Goal: Navigation & Orientation: Find specific page/section

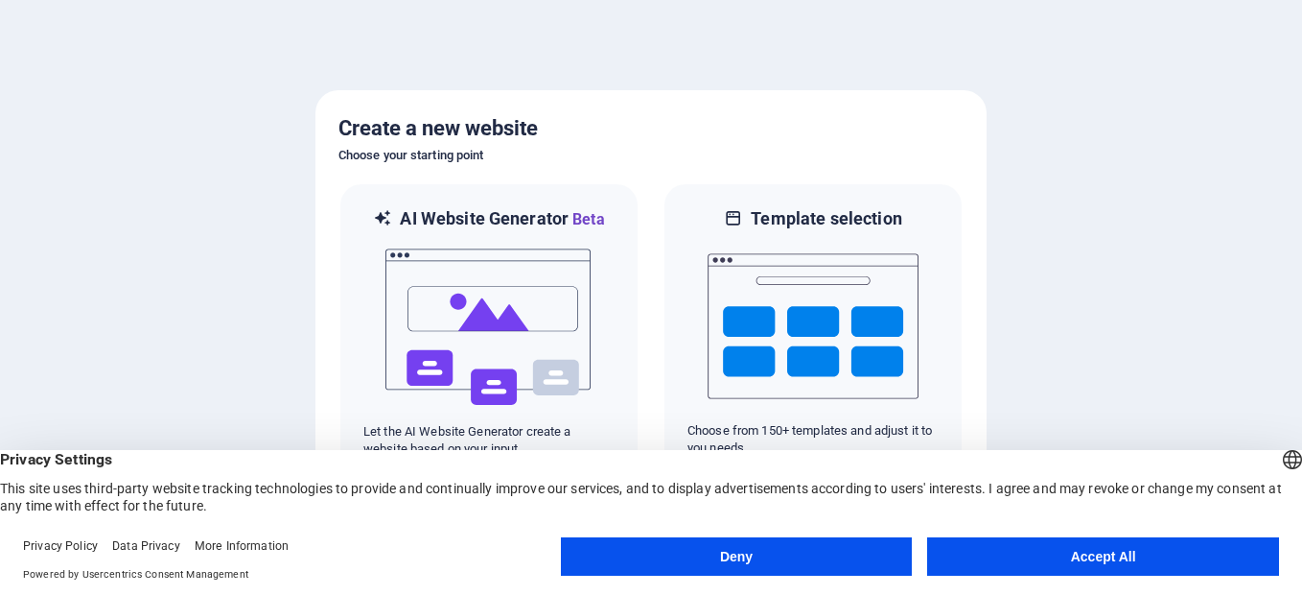
click at [1105, 557] on button "Accept All" at bounding box center [1103, 556] width 352 height 38
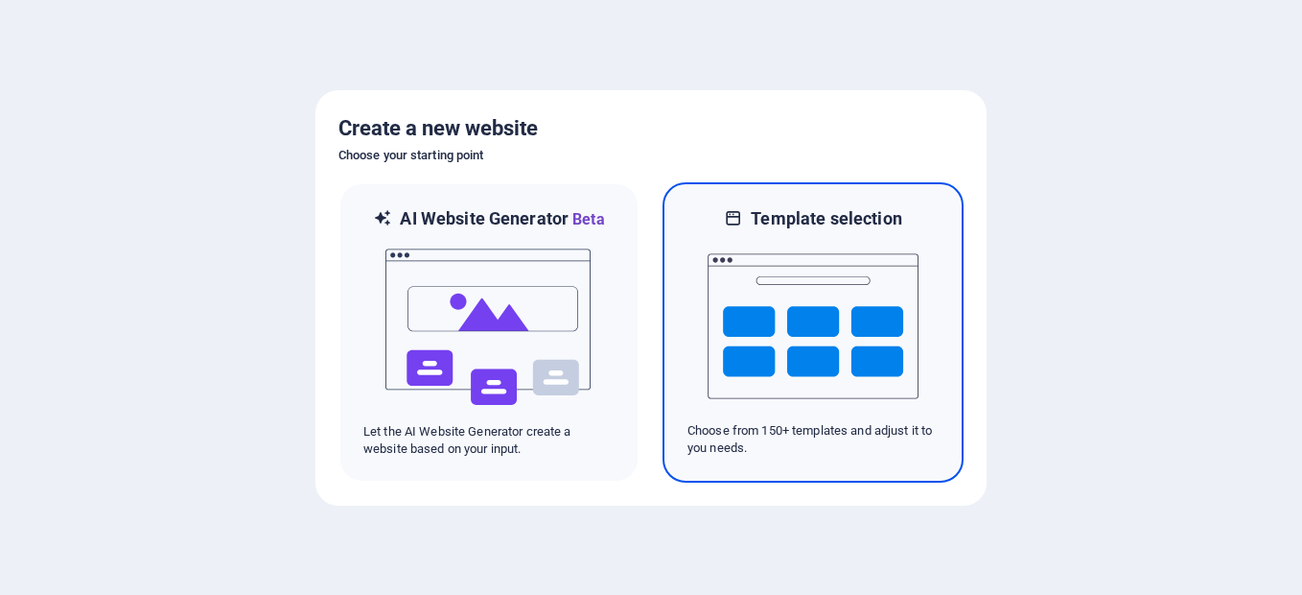
click at [772, 346] on img at bounding box center [813, 326] width 211 height 192
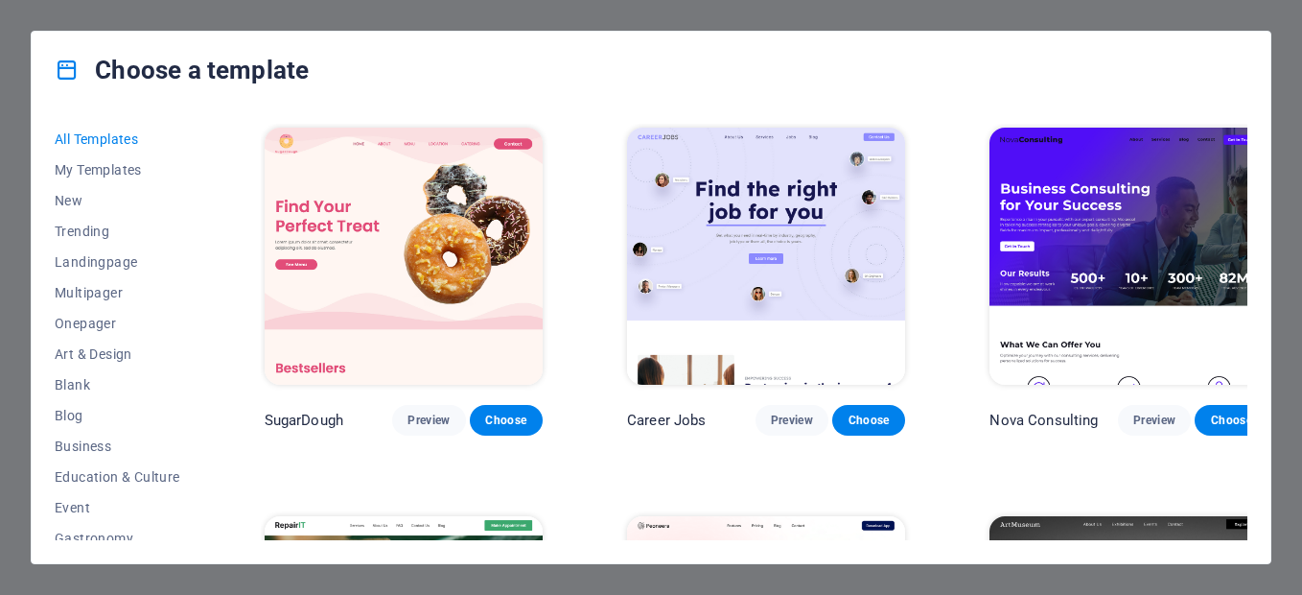
click at [1114, 93] on div "Choose a template" at bounding box center [651, 70] width 1239 height 77
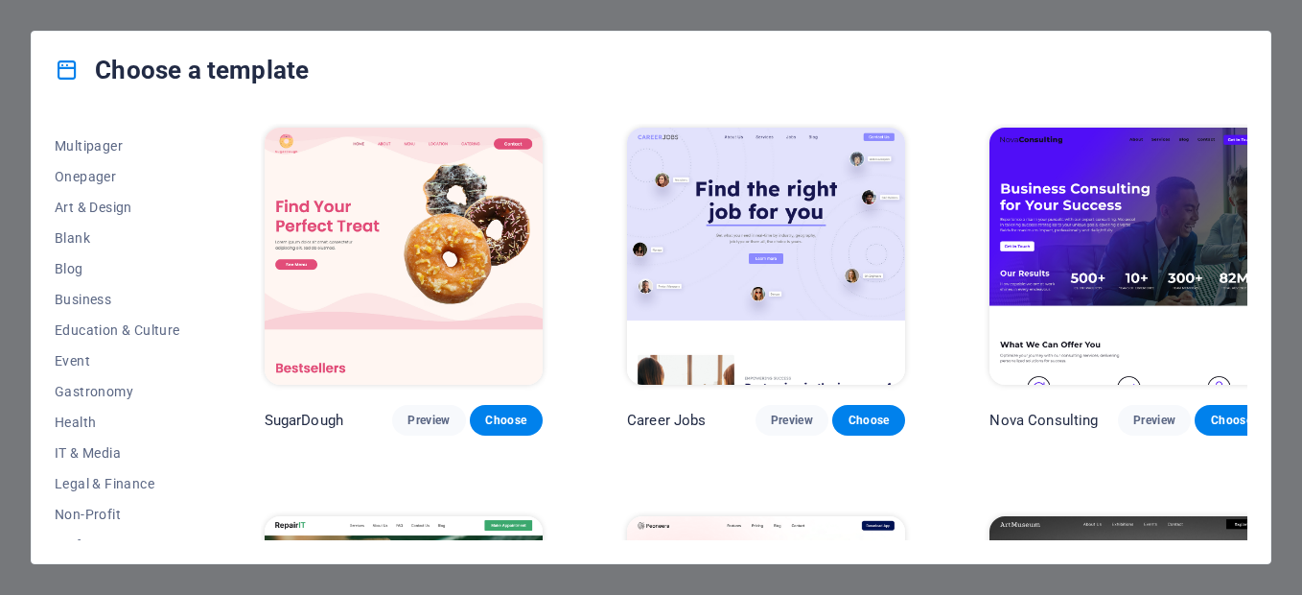
scroll to position [151, 0]
drag, startPoint x: 201, startPoint y: 379, endPoint x: 199, endPoint y: 398, distance: 19.3
click at [199, 398] on div "All Templates My Templates New Trending Landingpage Multipager Onepager Art & D…" at bounding box center [129, 332] width 149 height 416
click at [202, 401] on div "All Templates My Templates New Trending Landingpage Multipager Onepager Art & D…" at bounding box center [129, 332] width 149 height 416
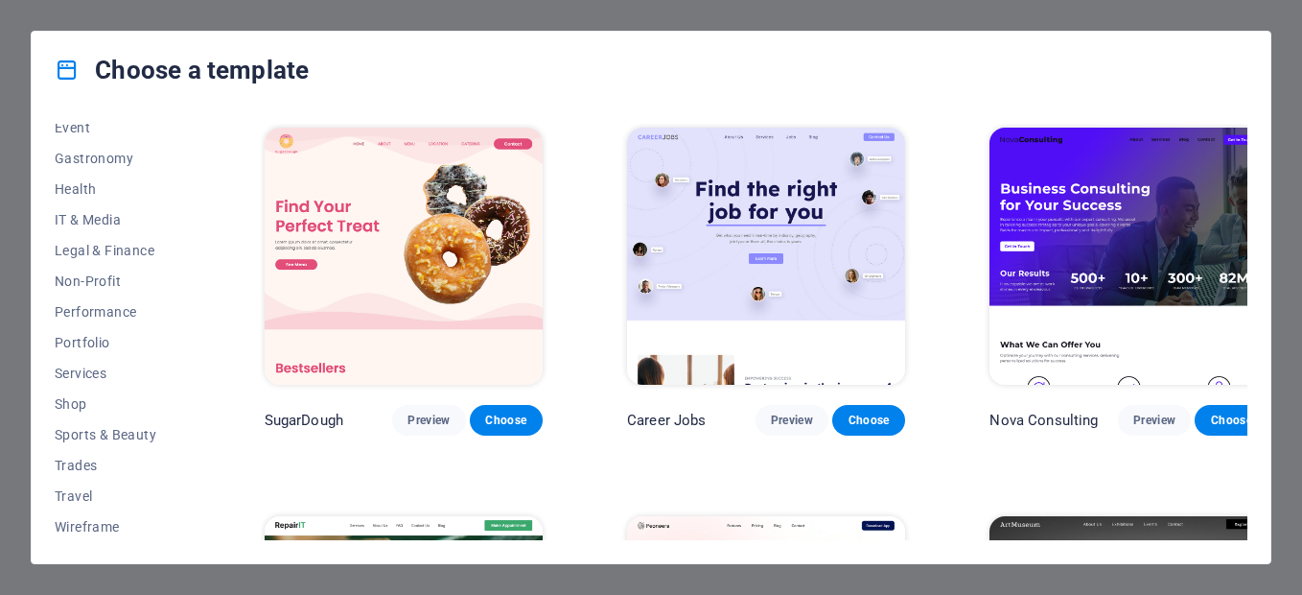
scroll to position [382, 0]
click at [126, 500] on span "Travel" at bounding box center [118, 493] width 126 height 15
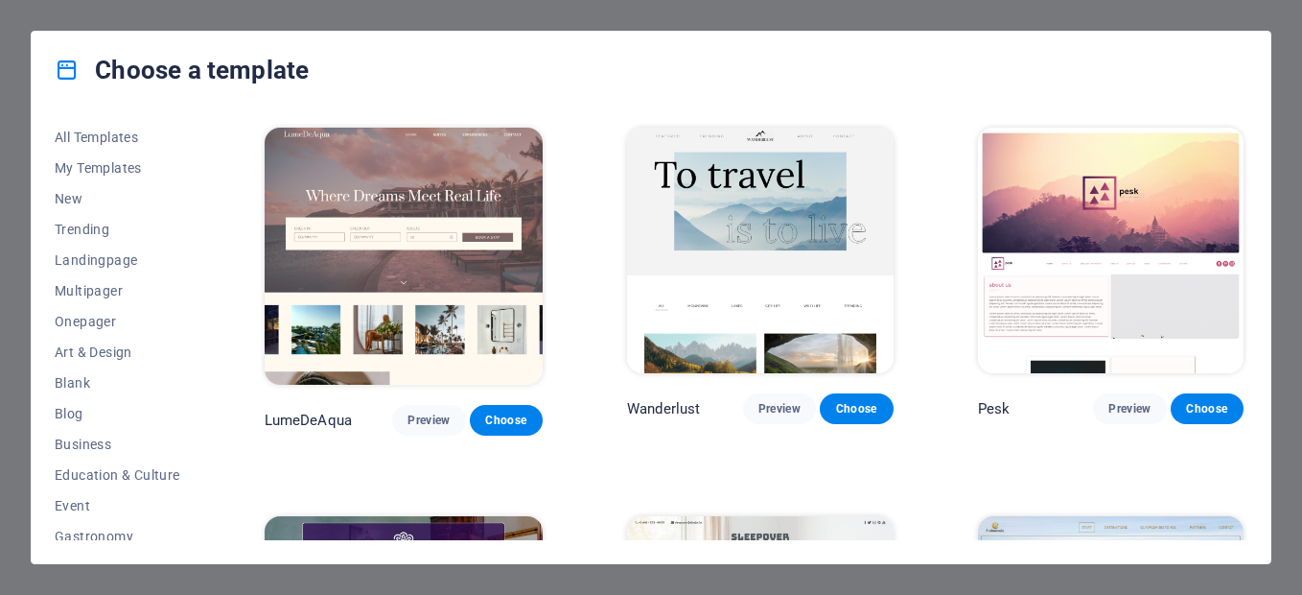
scroll to position [0, 0]
click at [79, 506] on span "Event" at bounding box center [118, 507] width 126 height 15
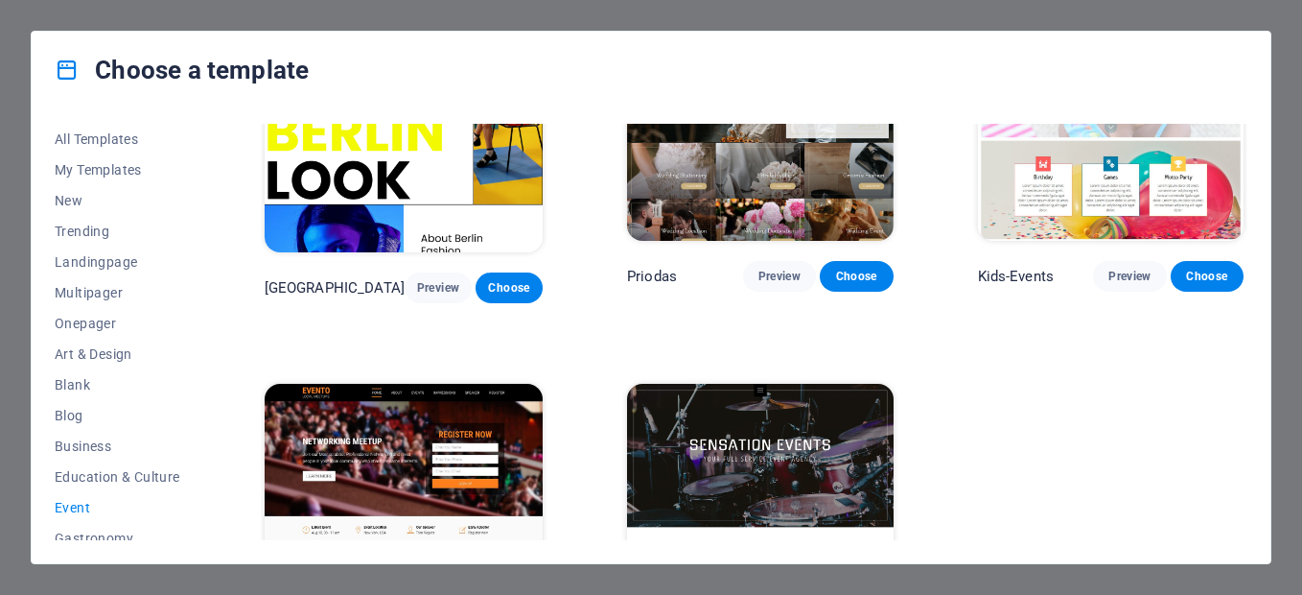
scroll to position [642, 0]
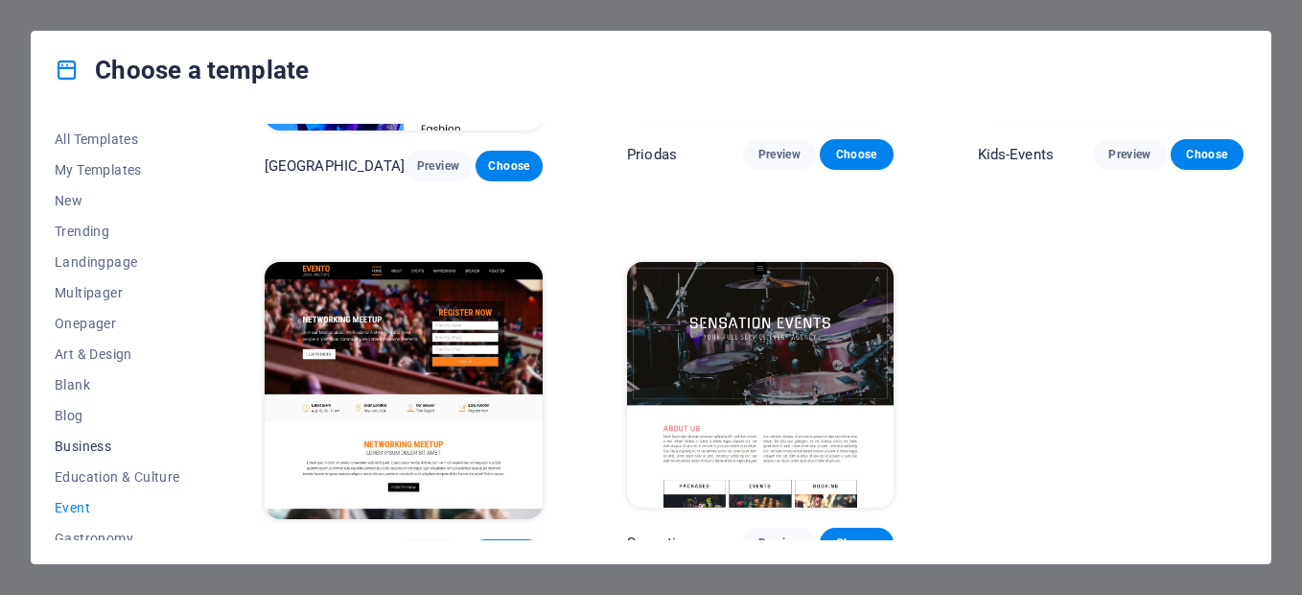
click at [73, 447] on span "Business" at bounding box center [118, 445] width 126 height 15
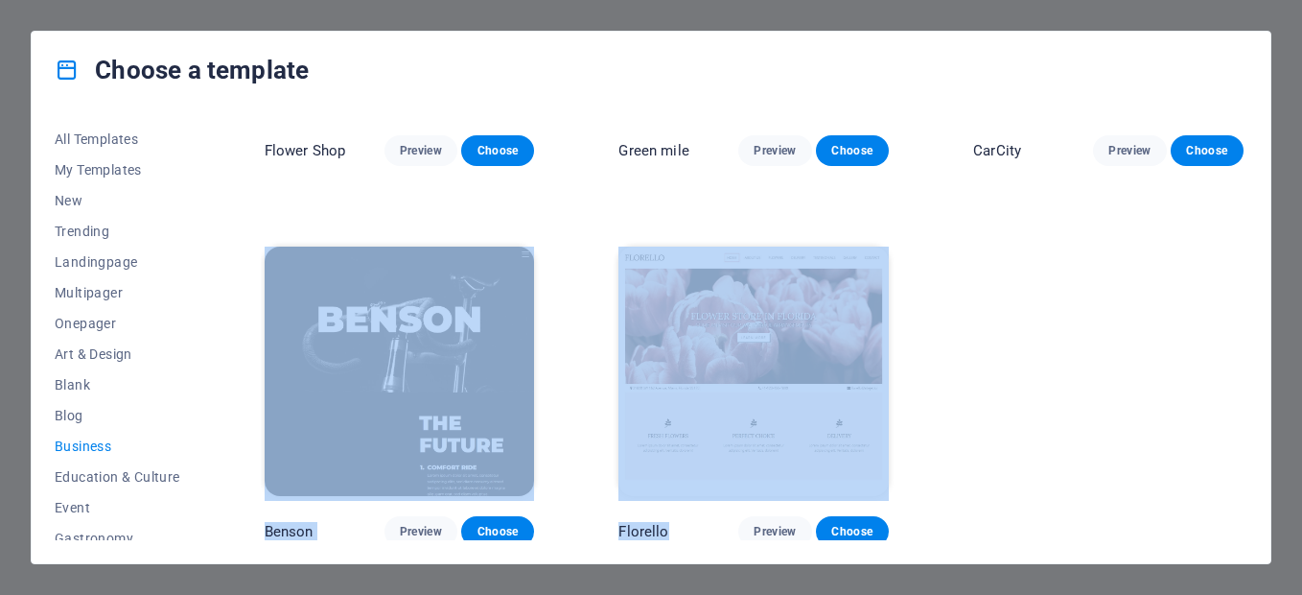
drag, startPoint x: 1243, startPoint y: 473, endPoint x: 1254, endPoint y: 542, distance: 70.0
click at [1254, 542] on div "All Templates My Templates New Trending Landingpage Multipager Onepager Art & D…" at bounding box center [651, 335] width 1239 height 455
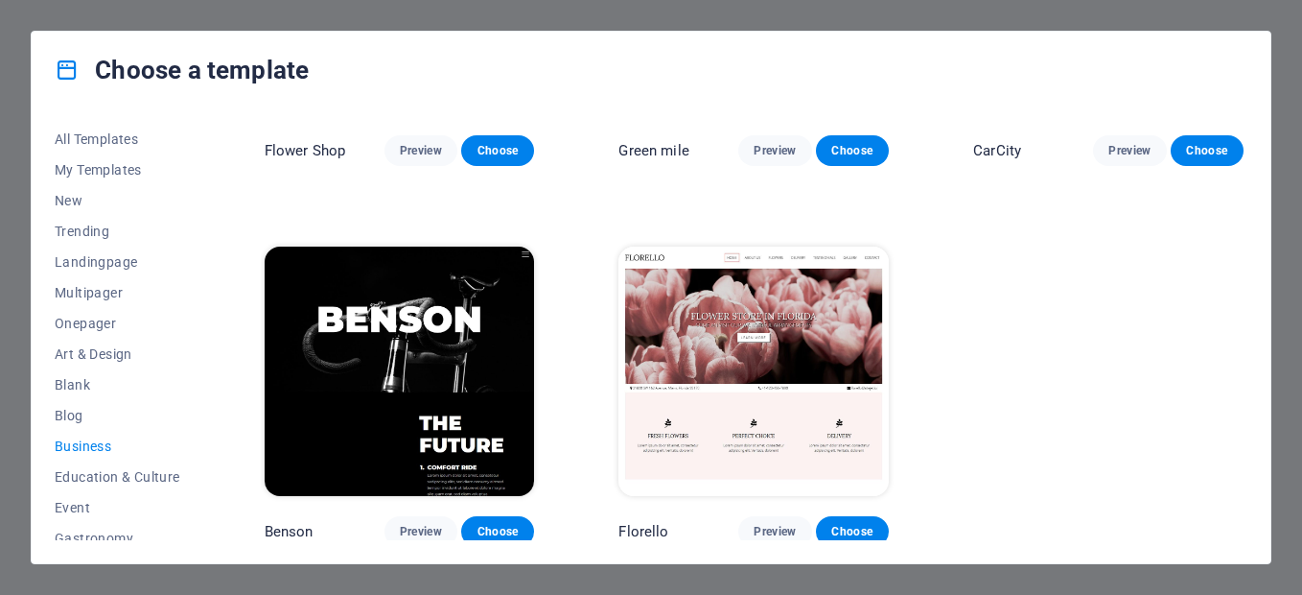
drag, startPoint x: 1254, startPoint y: 542, endPoint x: 1209, endPoint y: 447, distance: 105.1
click at [1209, 447] on div "Pottery Passions Preview Choose Eco-Con Preview Choose Dream Garden Preview Cho…" at bounding box center [754, 14] width 987 height 1064
click at [80, 229] on span "Trending" at bounding box center [118, 230] width 126 height 15
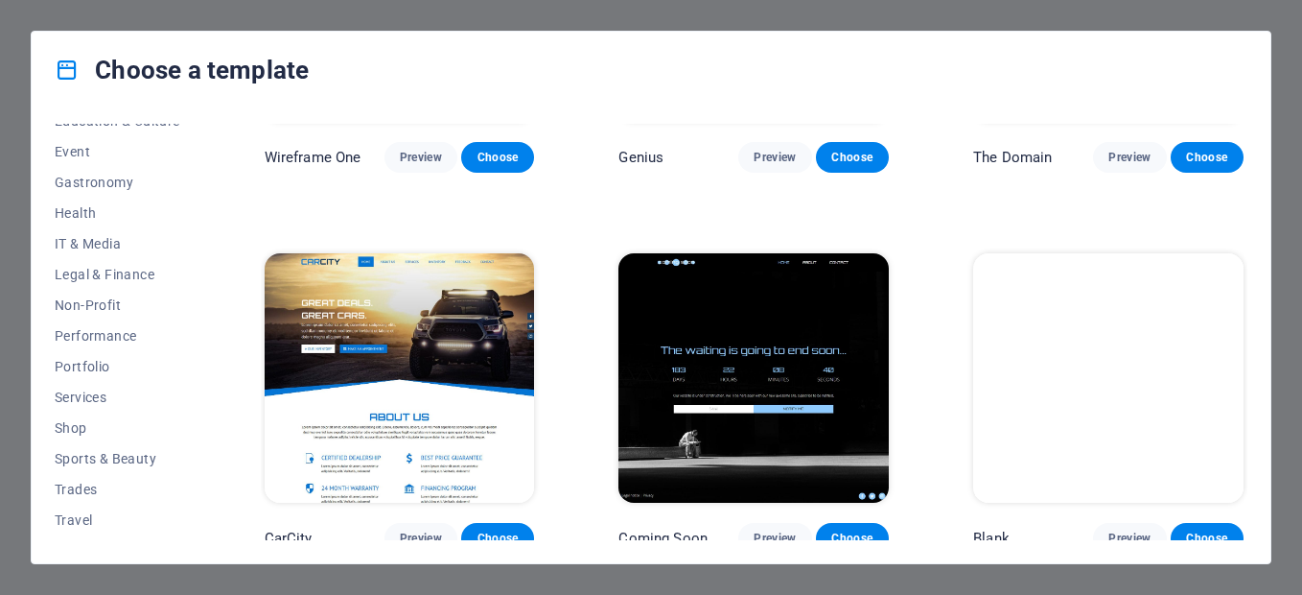
scroll to position [382, 0]
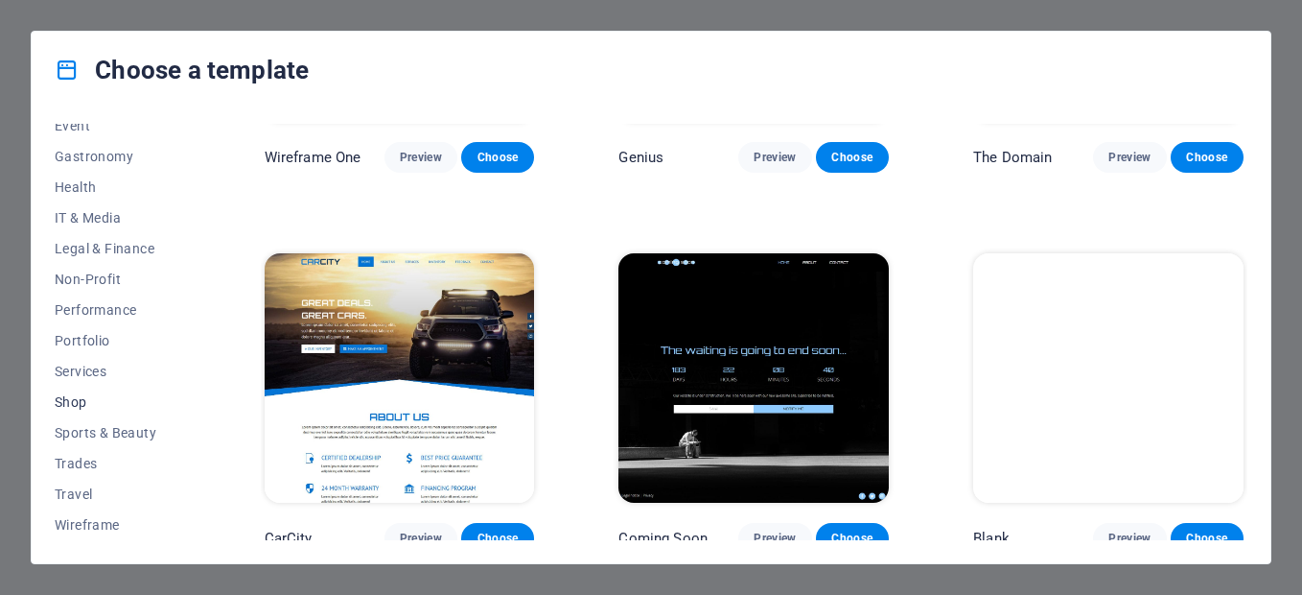
click at [81, 398] on span "Shop" at bounding box center [118, 401] width 126 height 15
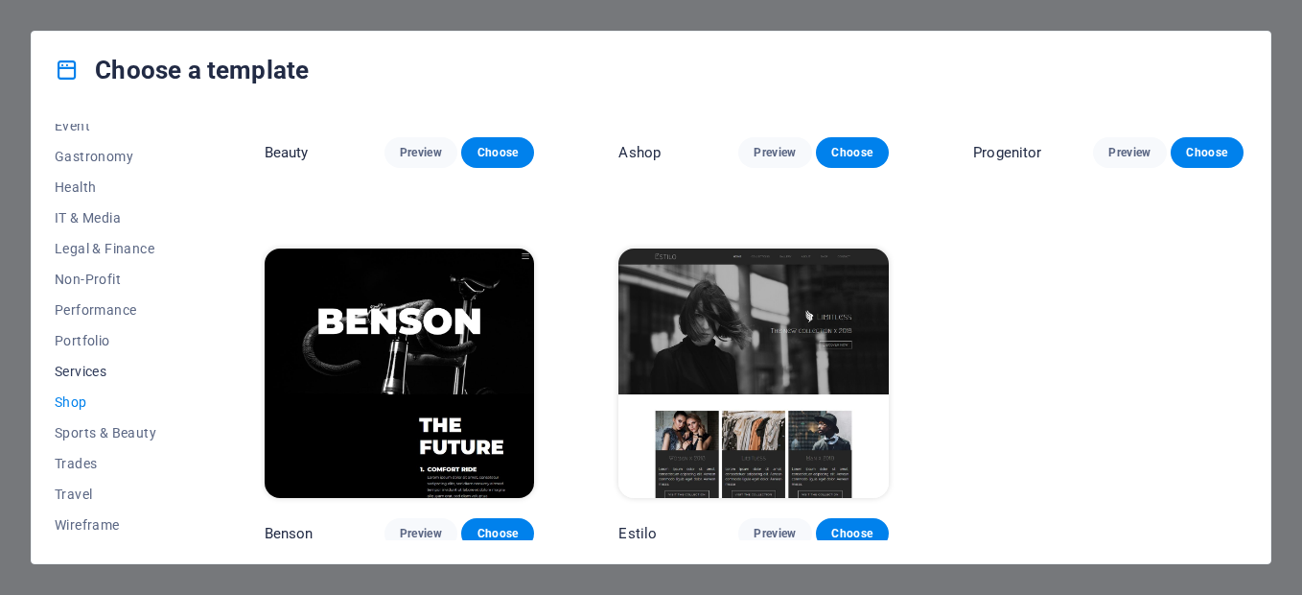
click at [80, 371] on span "Services" at bounding box center [118, 370] width 126 height 15
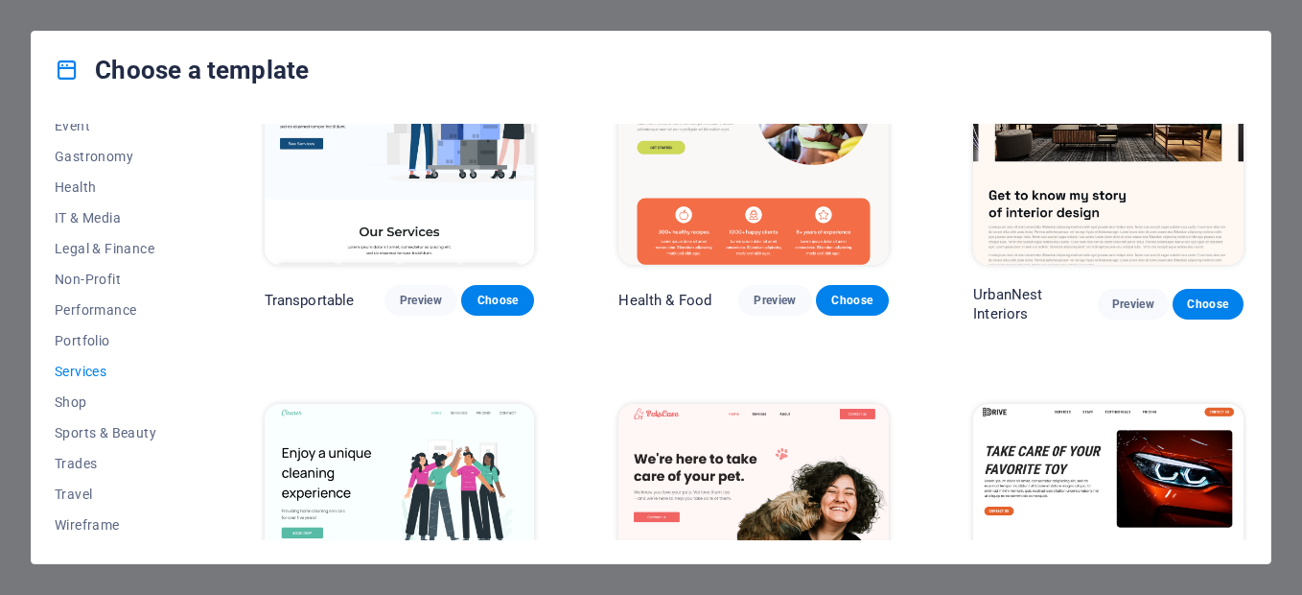
scroll to position [0, 0]
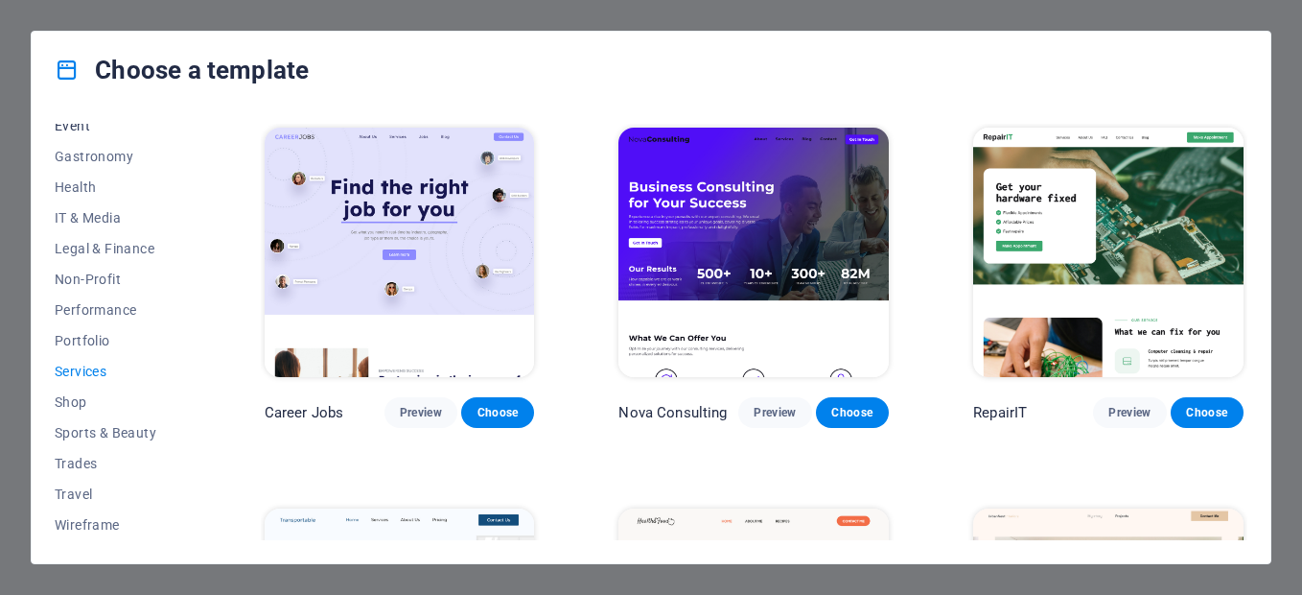
click at [90, 132] on span "Event" at bounding box center [118, 125] width 126 height 15
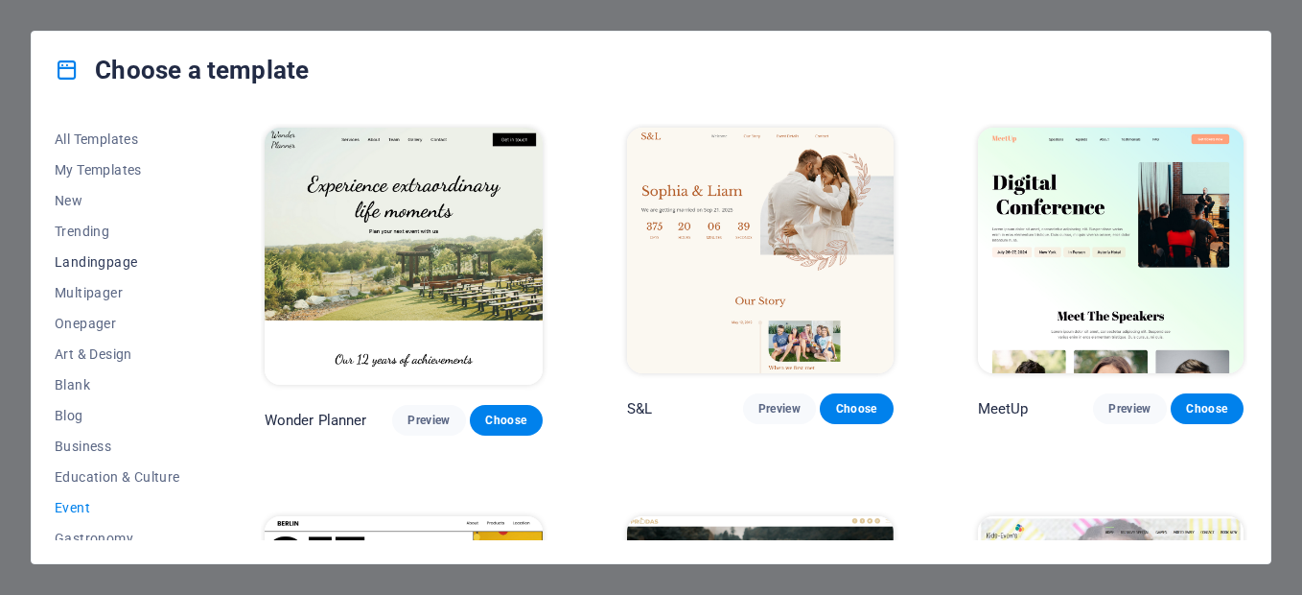
click at [88, 263] on span "Landingpage" at bounding box center [118, 261] width 126 height 15
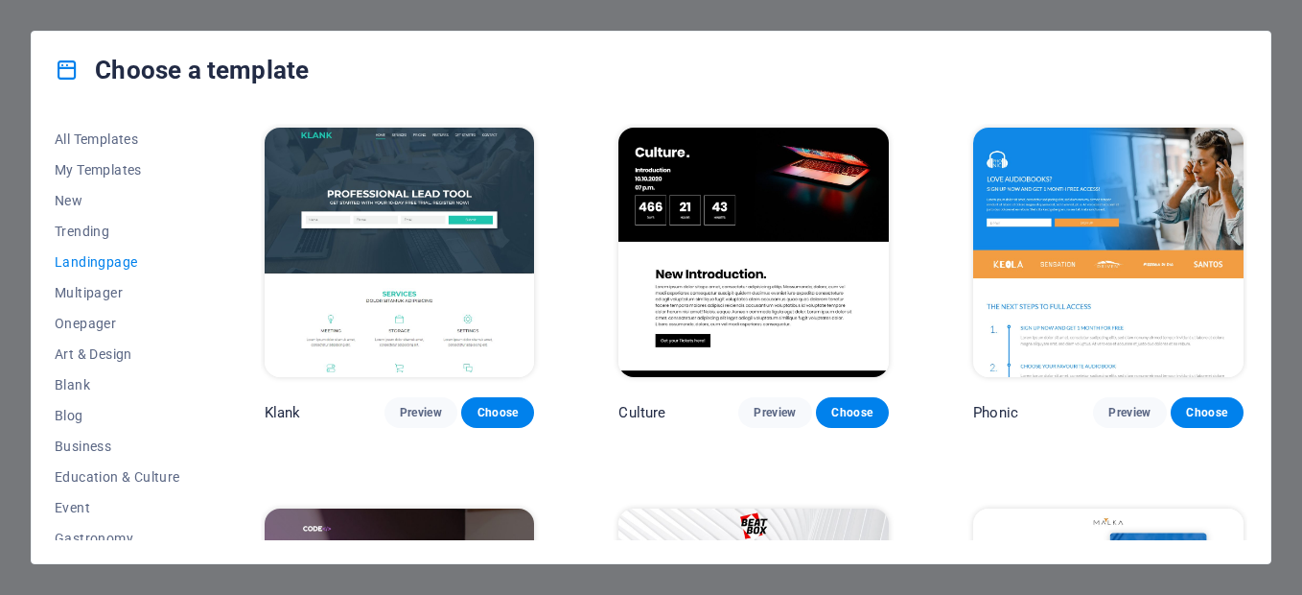
drag, startPoint x: 1248, startPoint y: 141, endPoint x: 1244, endPoint y: 161, distance: 20.5
click at [1244, 161] on div "All Templates My Templates New Trending Landingpage Multipager Onepager Art & D…" at bounding box center [651, 335] width 1239 height 455
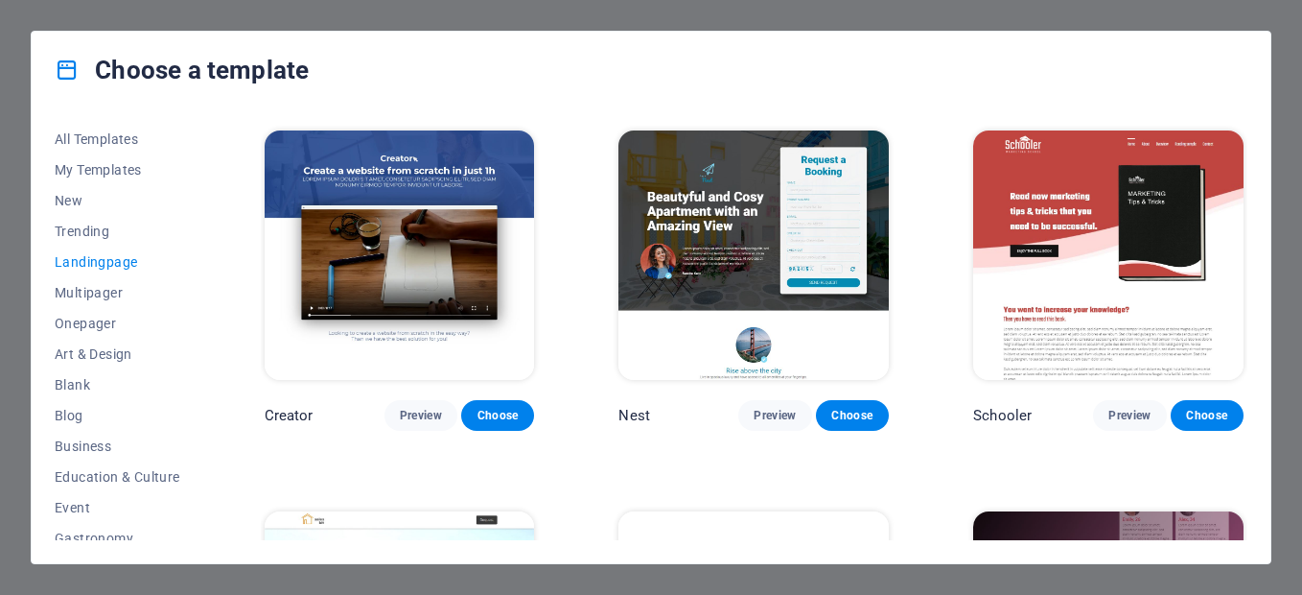
scroll to position [1900, 0]
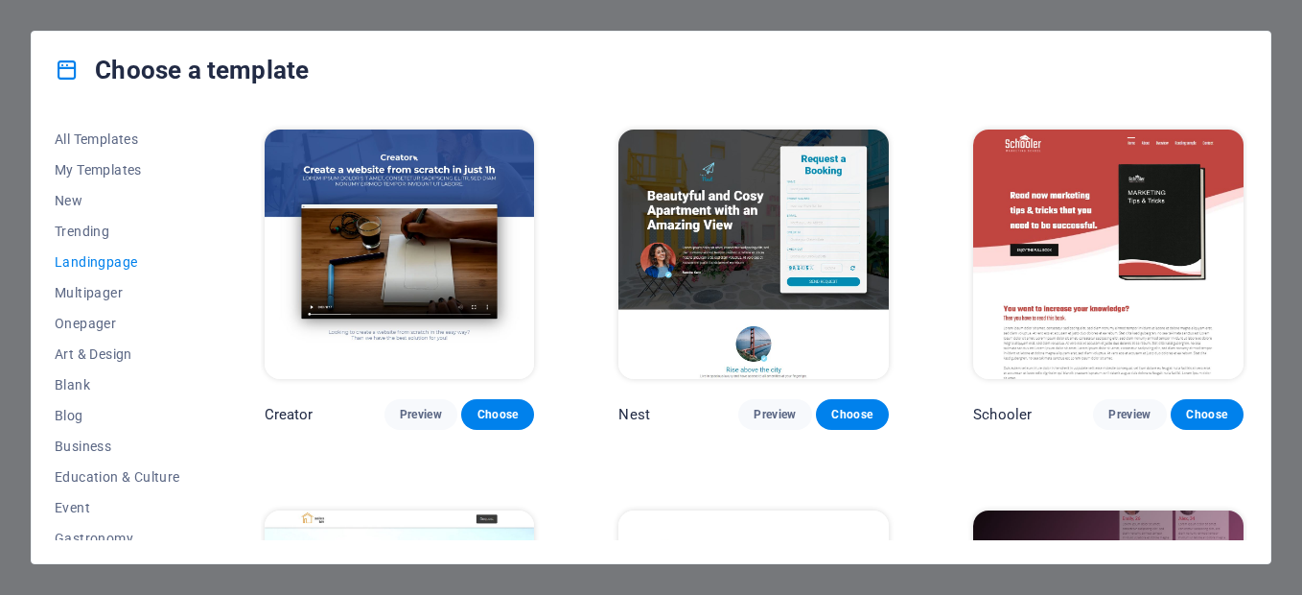
click at [1245, 387] on div "Klank Preview Choose Culture Preview Choose Phonic Preview Choose Code Preview …" at bounding box center [754, 332] width 987 height 416
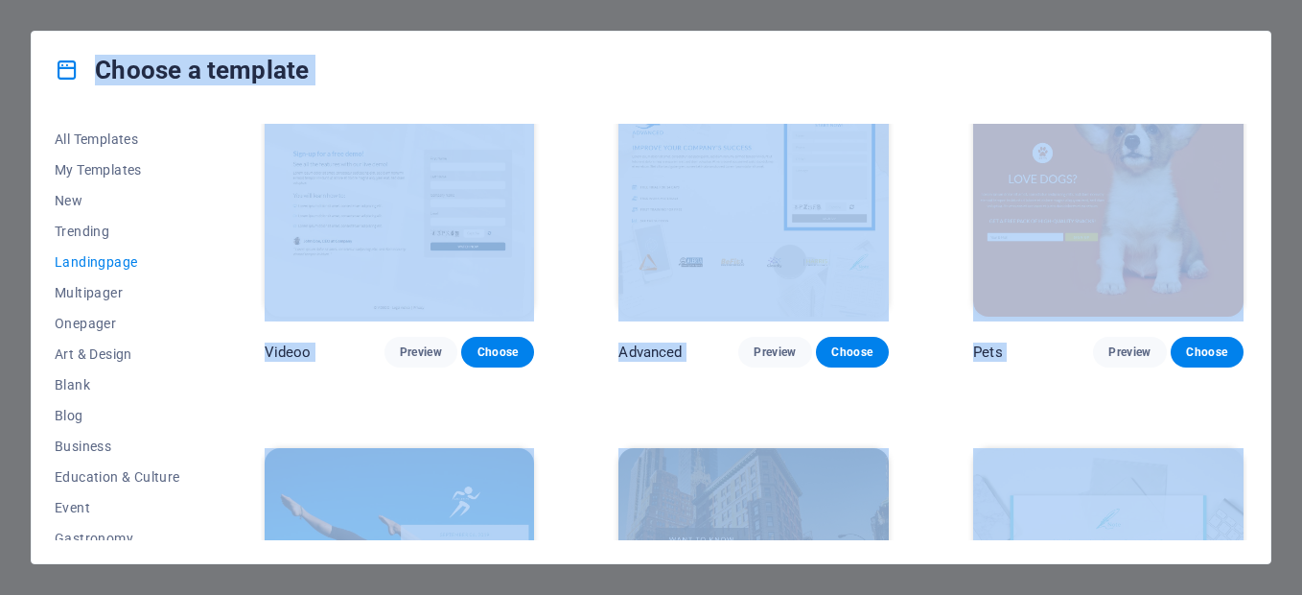
scroll to position [0, 0]
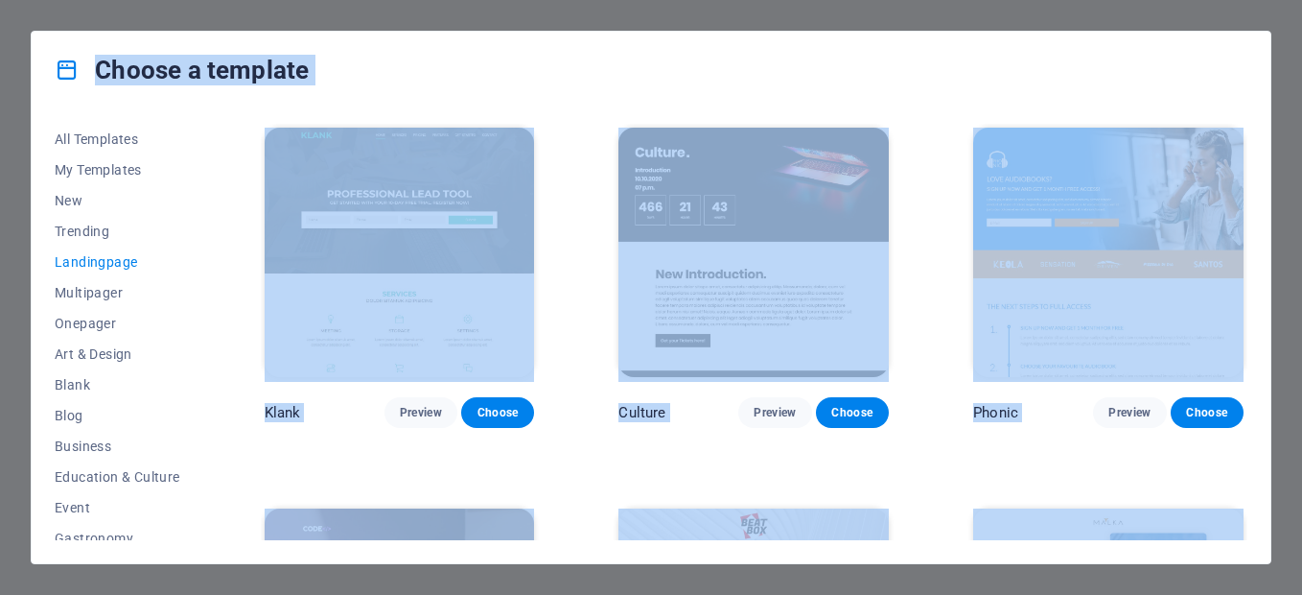
drag, startPoint x: 1248, startPoint y: 508, endPoint x: 1269, endPoint y: 29, distance: 479.9
click at [1269, 29] on div "Choose a template All Templates My Templates New Trending Landingpage Multipage…" at bounding box center [651, 297] width 1302 height 595
click at [108, 141] on span "All Templates" at bounding box center [118, 138] width 126 height 15
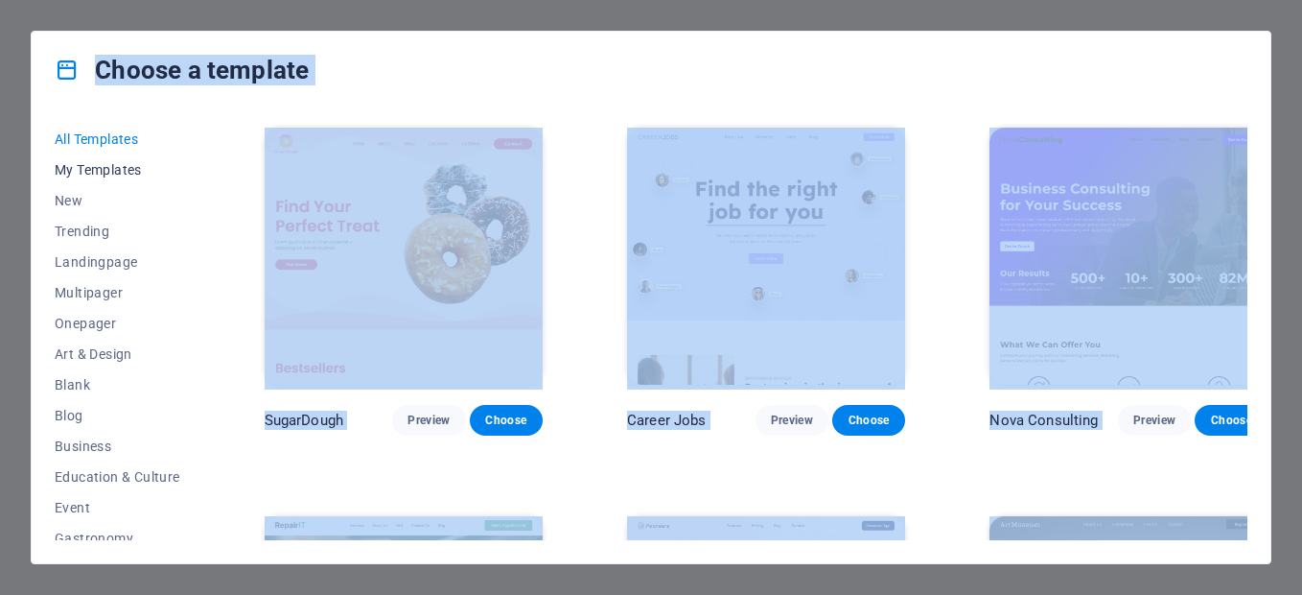
click at [105, 170] on span "My Templates" at bounding box center [118, 169] width 126 height 15
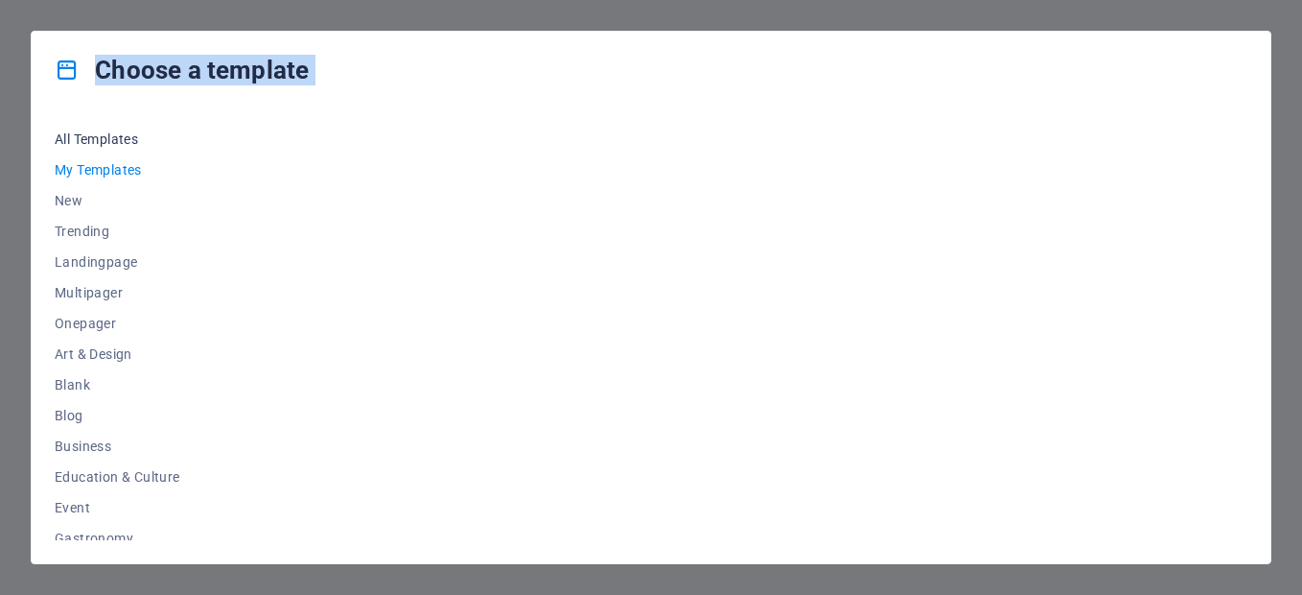
click at [104, 139] on span "All Templates" at bounding box center [118, 138] width 126 height 15
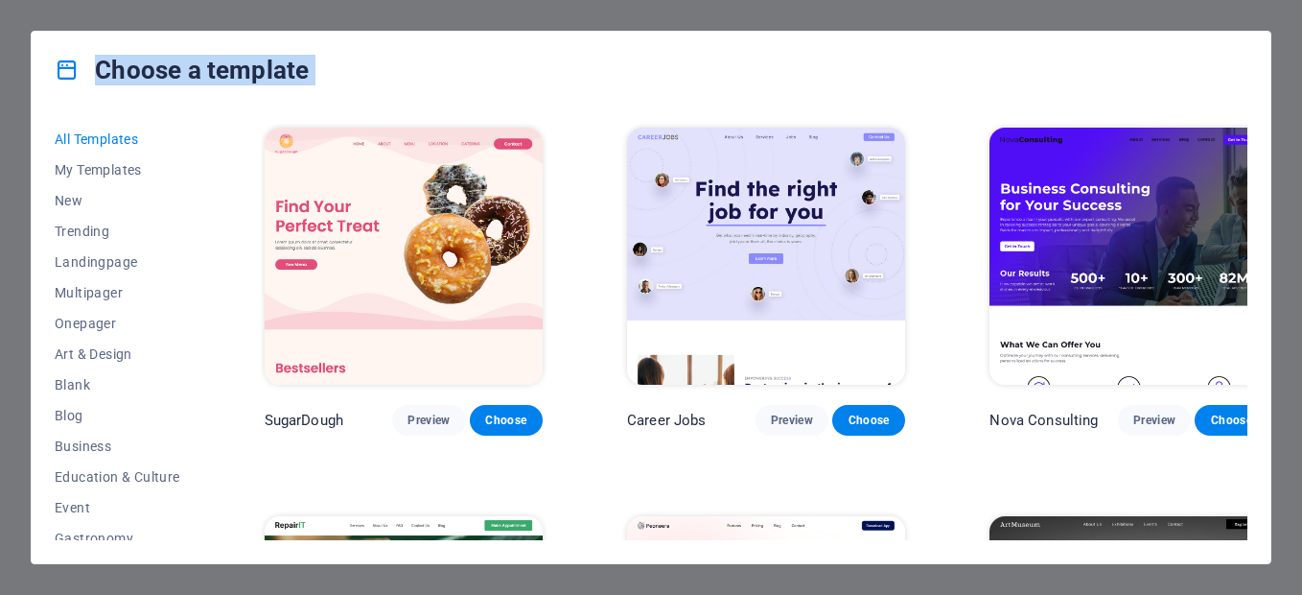
click at [847, 97] on div "Choose a template" at bounding box center [651, 70] width 1239 height 77
click at [1243, 339] on div "Nova Consulting Preview Choose" at bounding box center [1129, 280] width 286 height 312
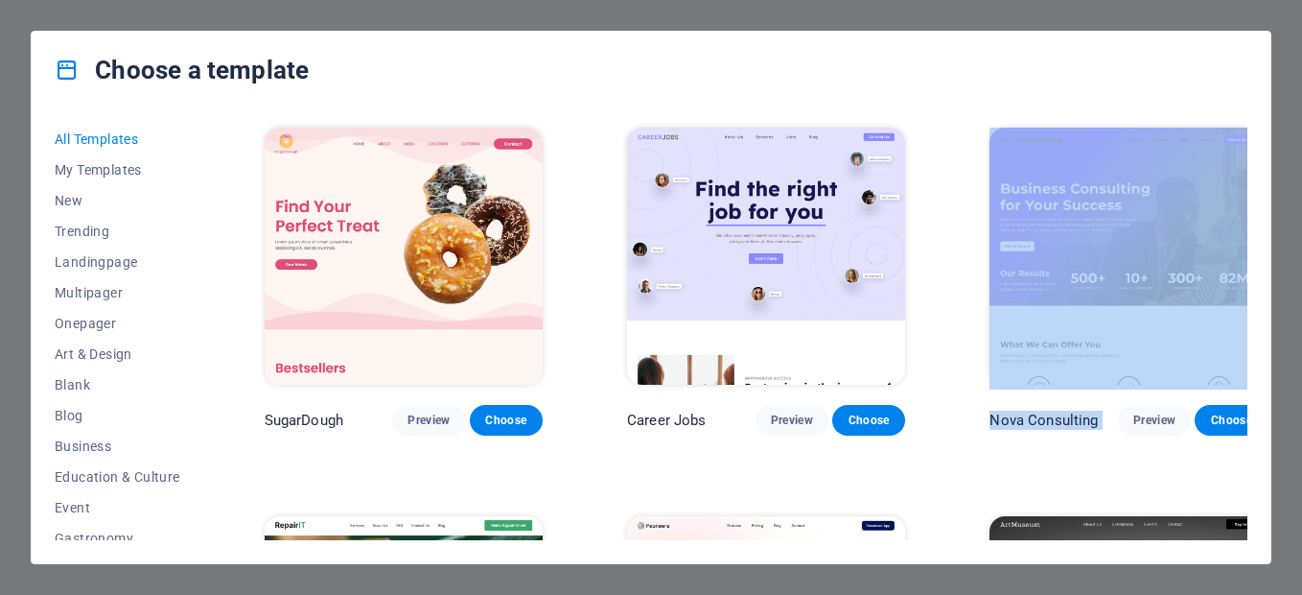
drag, startPoint x: 1266, startPoint y: 337, endPoint x: 1196, endPoint y: 455, distance: 137.2
click at [1196, 455] on div "All Templates My Templates New Trending Landingpage Multipager Onepager Art & D…" at bounding box center [651, 335] width 1239 height 455
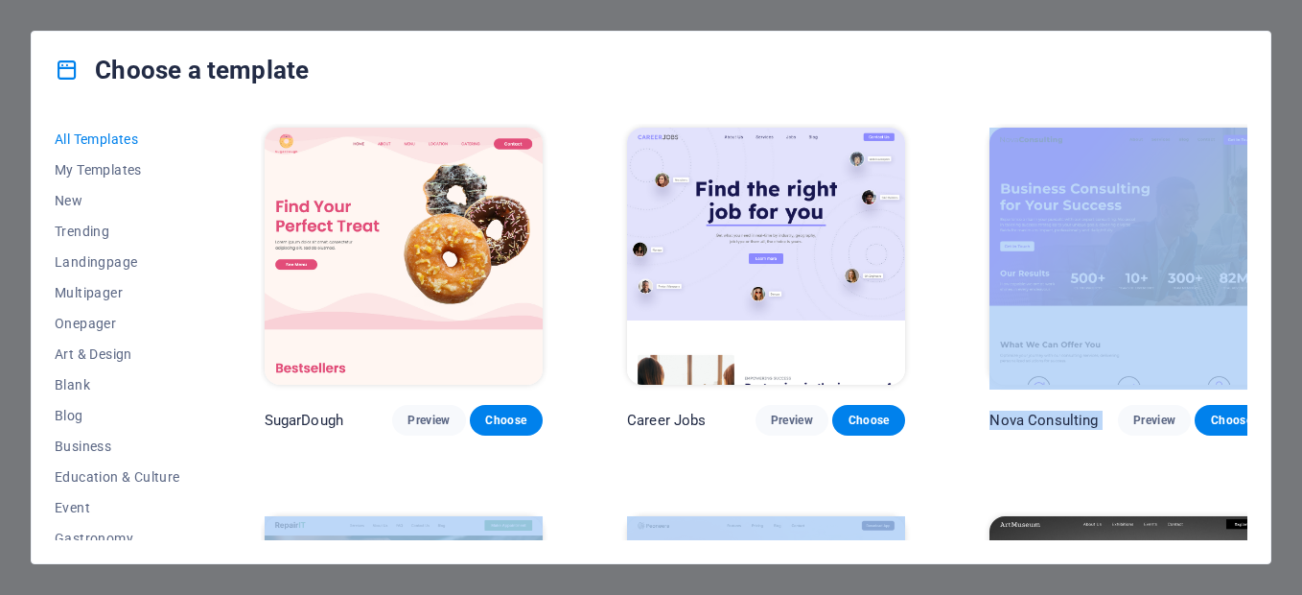
drag, startPoint x: 1196, startPoint y: 455, endPoint x: 1261, endPoint y: 324, distance: 145.8
click at [1261, 324] on div "All Templates My Templates New Trending Landingpage Multipager Onepager Art & D…" at bounding box center [651, 335] width 1239 height 455
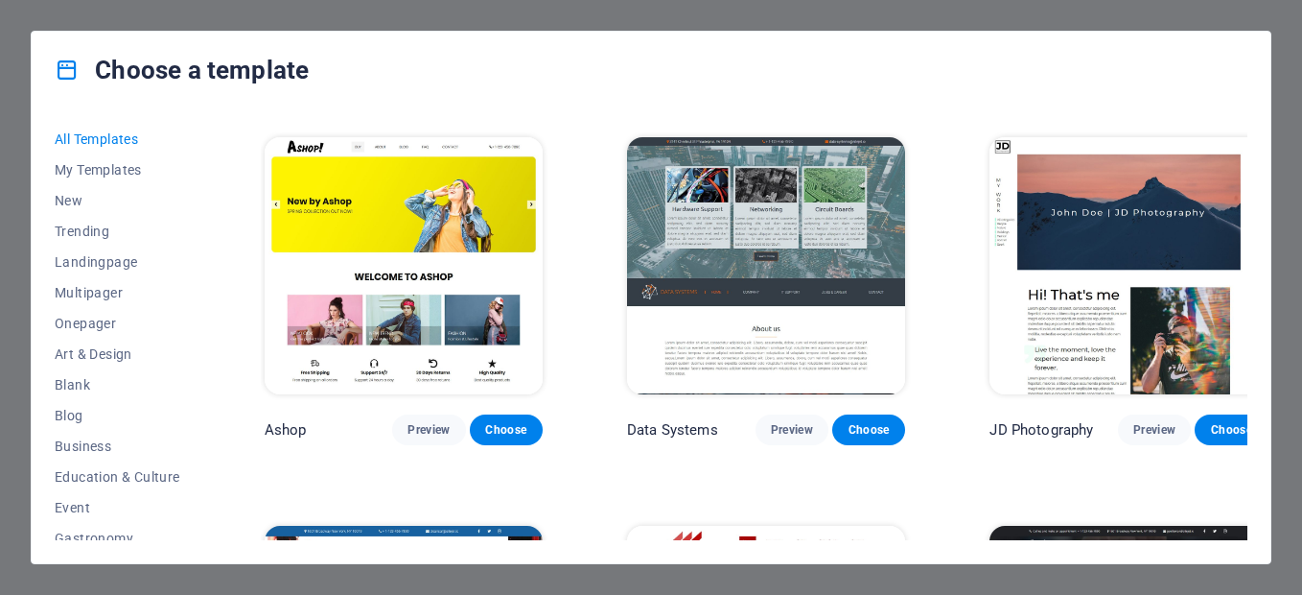
scroll to position [11433, 0]
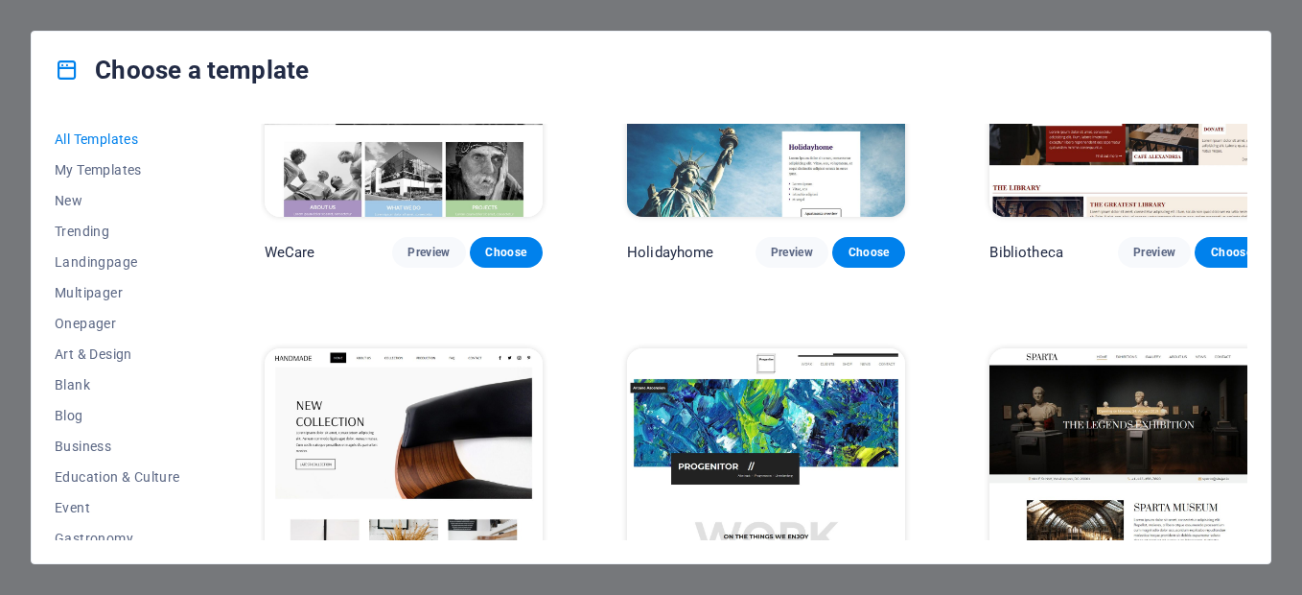
click at [129, 73] on h4 "Choose a template" at bounding box center [182, 70] width 254 height 31
click at [65, 68] on icon at bounding box center [67, 70] width 25 height 25
click at [66, 69] on icon at bounding box center [67, 70] width 25 height 25
